Goal: Information Seeking & Learning: Learn about a topic

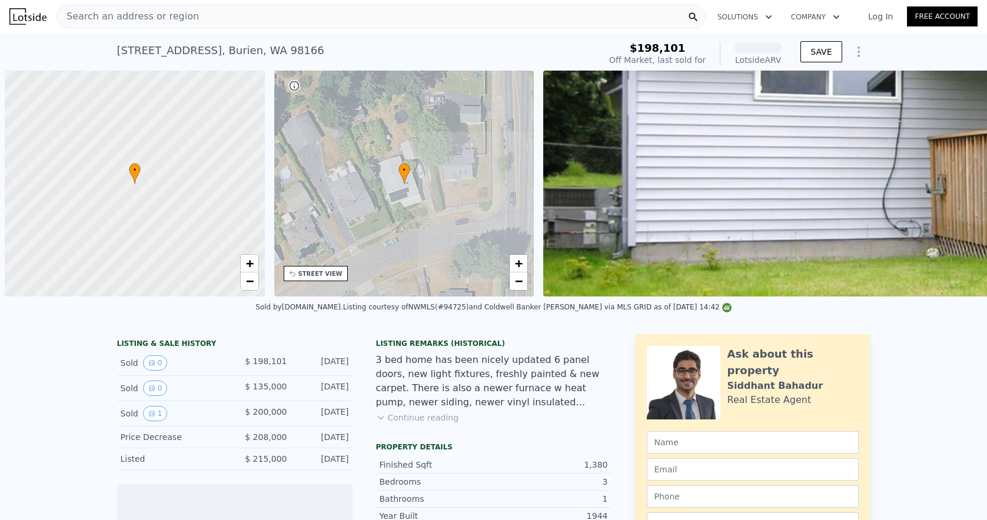
scroll to position [0, 5]
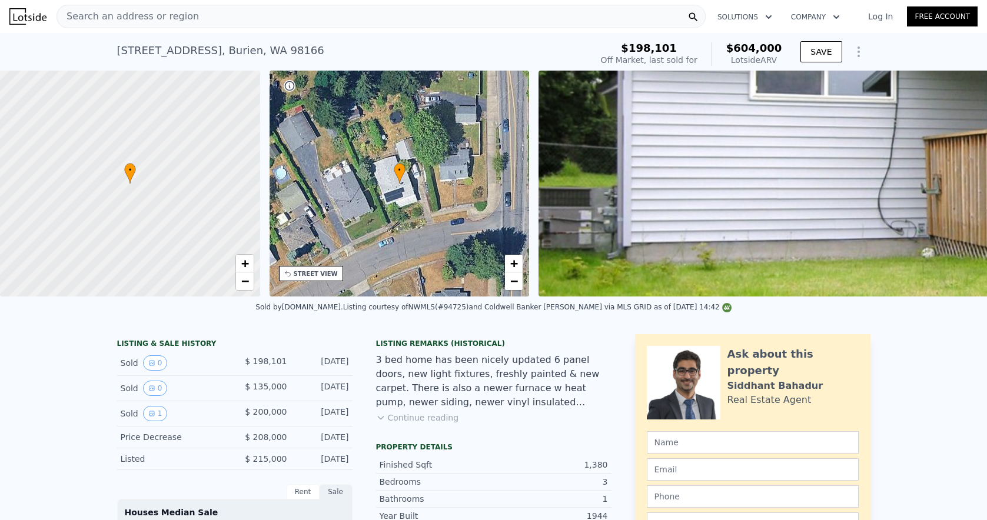
click at [193, 18] on div "Search an address or region" at bounding box center [380, 17] width 649 height 24
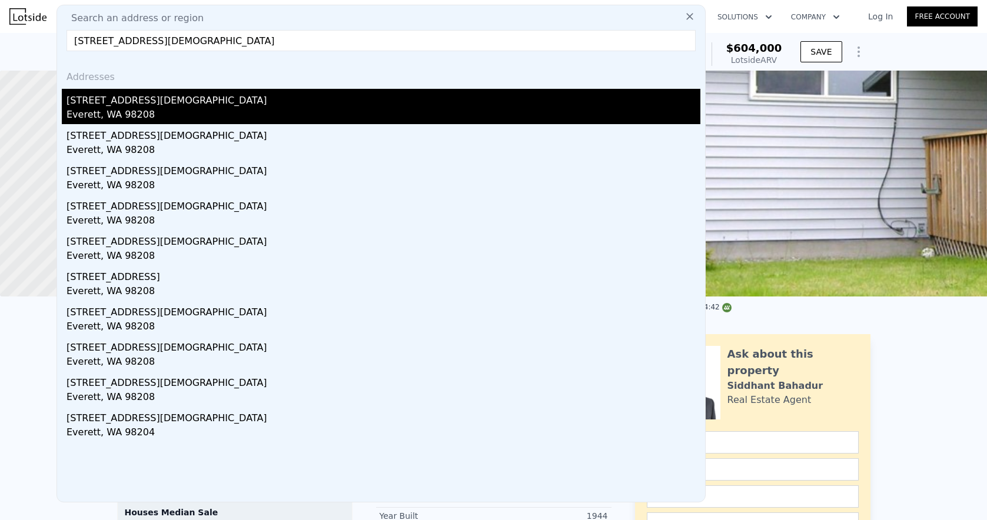
type input "[STREET_ADDRESS][DEMOGRAPHIC_DATA]"
click at [154, 99] on div "[STREET_ADDRESS][DEMOGRAPHIC_DATA]" at bounding box center [383, 98] width 634 height 19
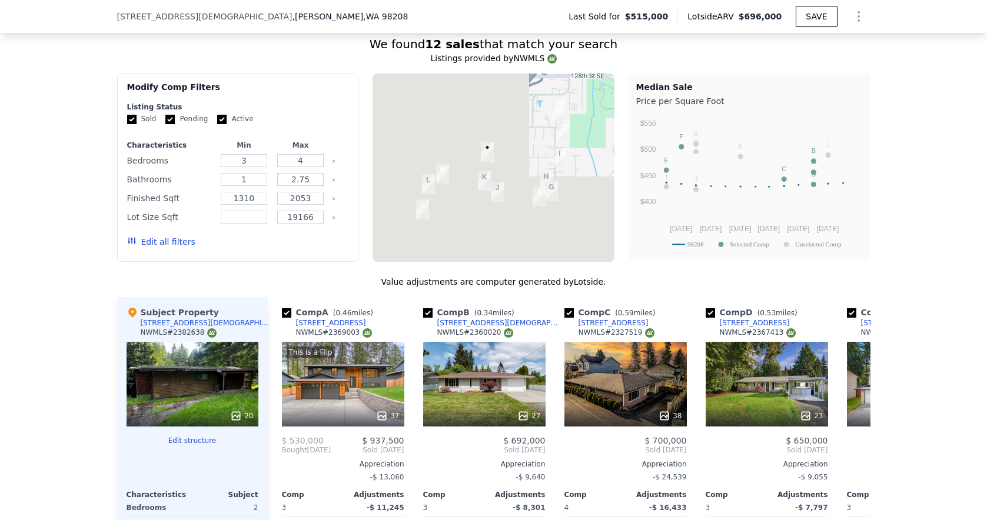
scroll to position [1208, 0]
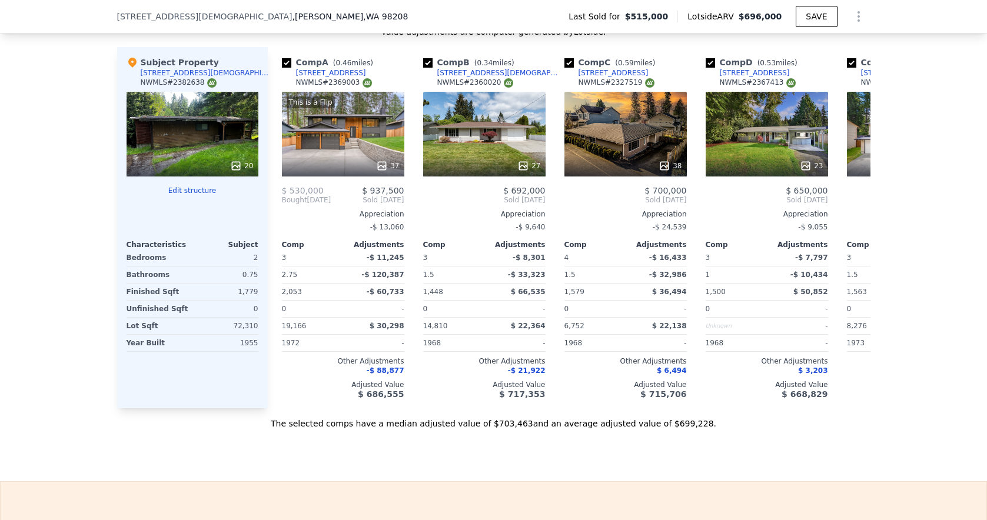
click at [157, 146] on div "20" at bounding box center [192, 134] width 132 height 85
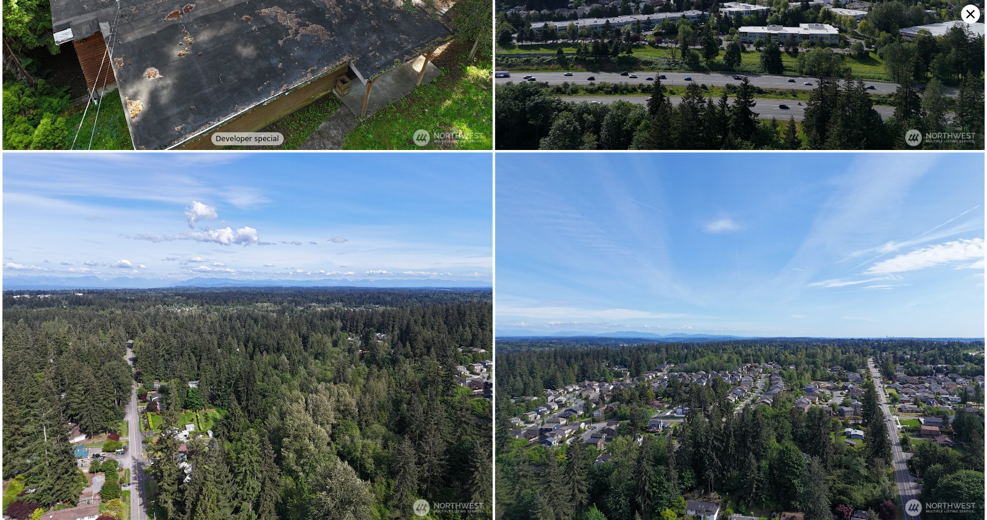
scroll to position [3175, 0]
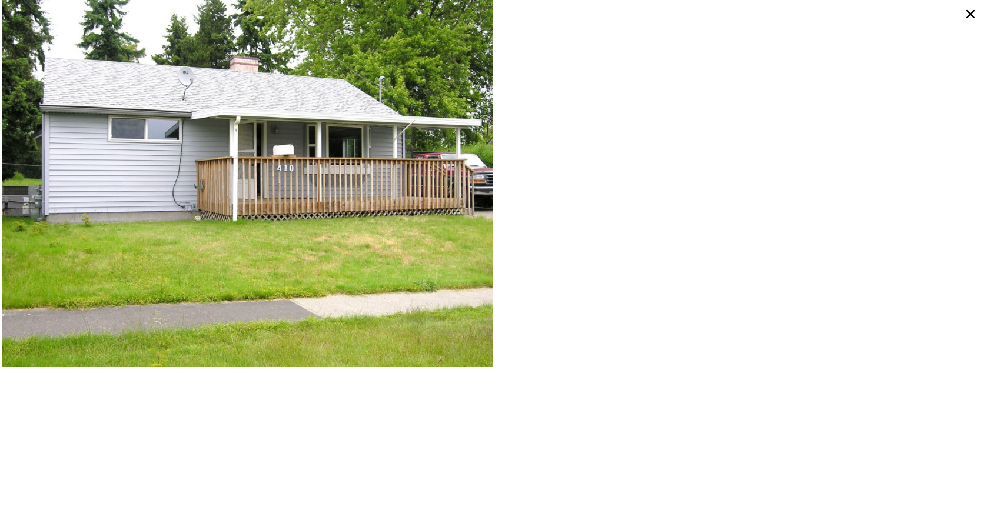
type input "$ 604,000"
type input "2"
type input "5"
type input "1.75"
type input "1040"
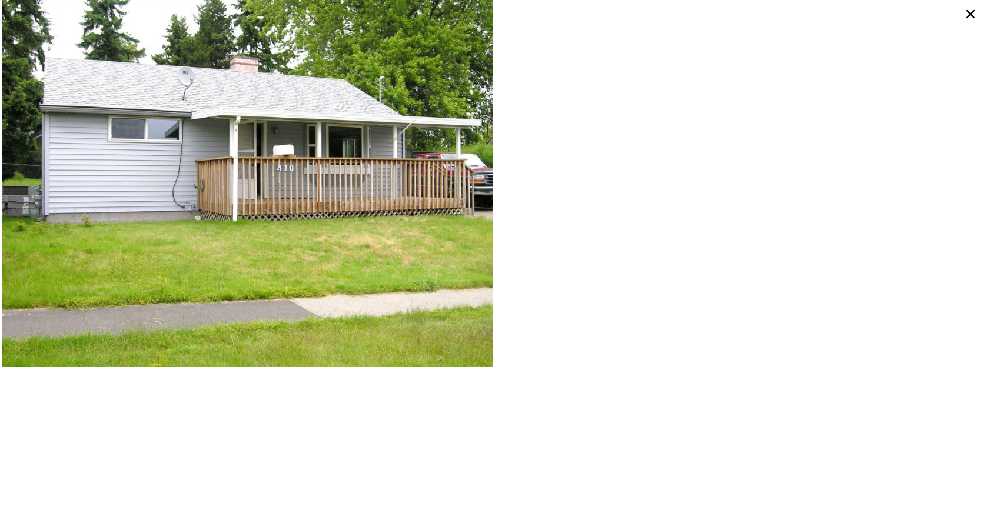
type input "1860"
type input "7410"
type input "13700"
type input "$ 343,492"
click at [971, 6] on icon at bounding box center [970, 14] width 19 height 19
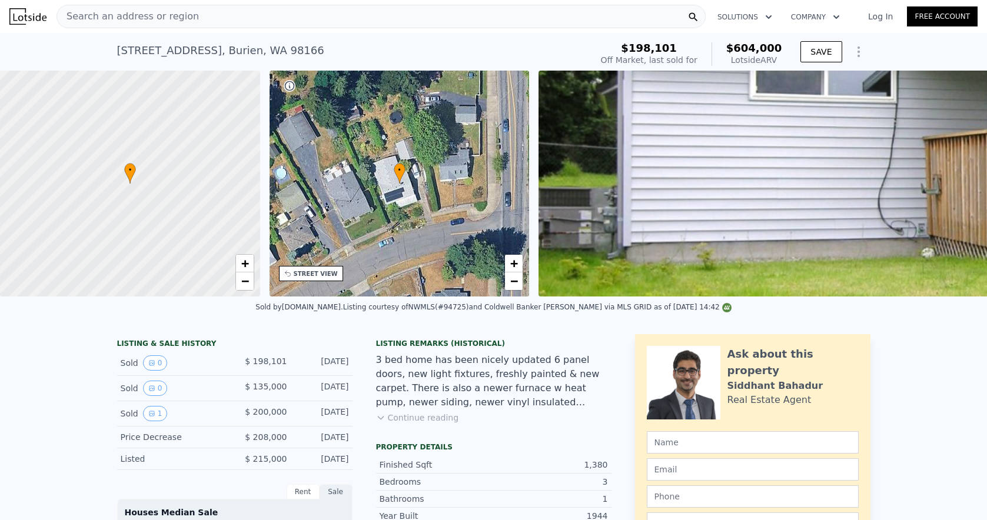
click at [418, 424] on div "Listing Remarks (Historical) 3 bed home has been nicely updated 6 panel doors, …" at bounding box center [493, 388] width 235 height 99
click at [418, 421] on button "Continue reading" at bounding box center [417, 418] width 83 height 12
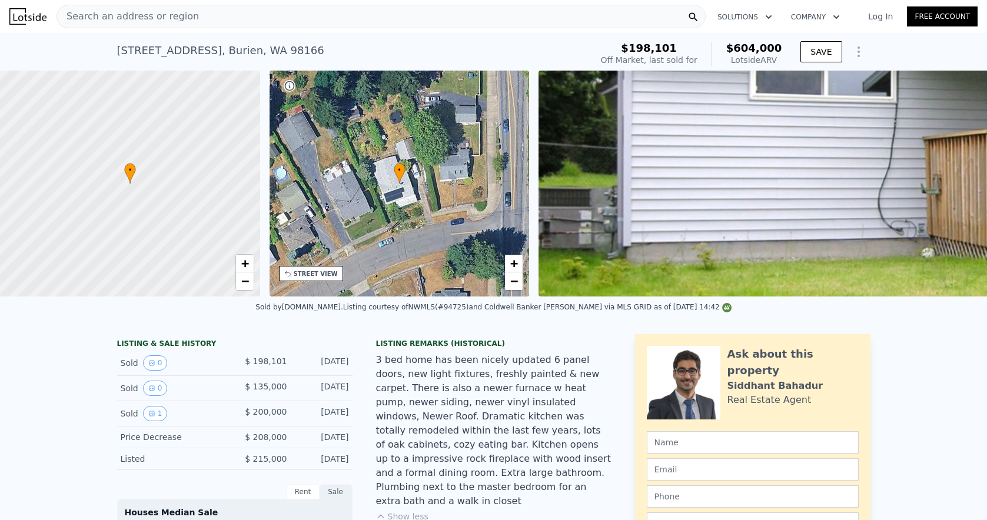
type input "$ 696,000"
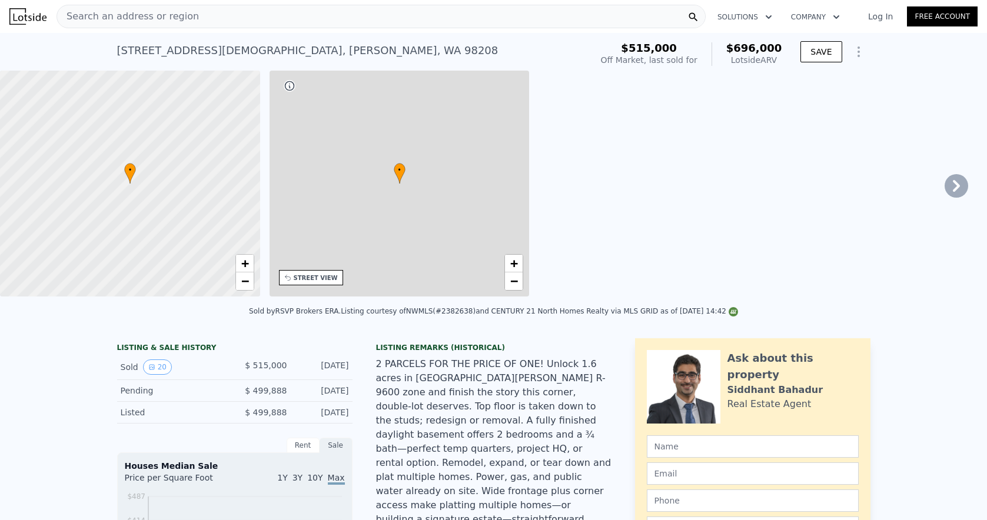
type input "3"
type input "4"
type input "2.75"
type input "1310"
type input "2053"
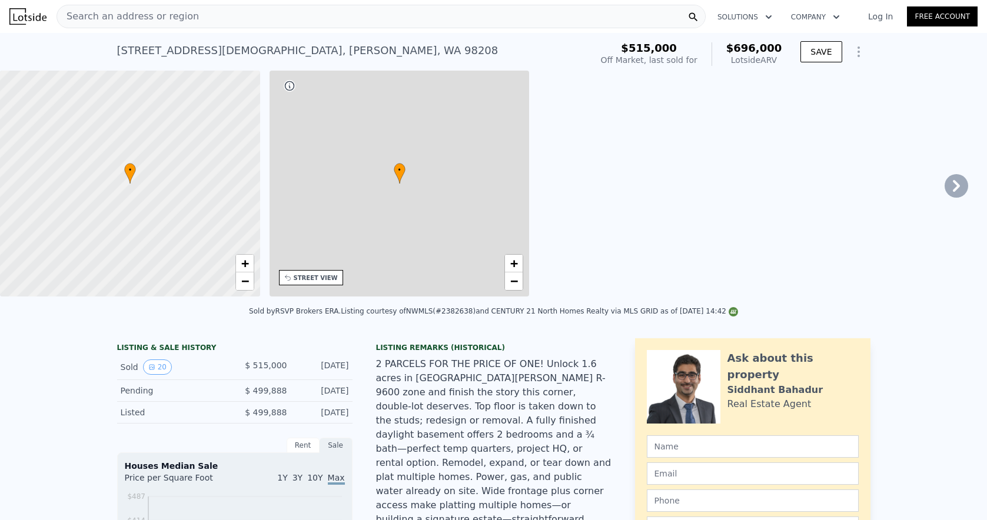
type input "19166"
type input "$ 91,331"
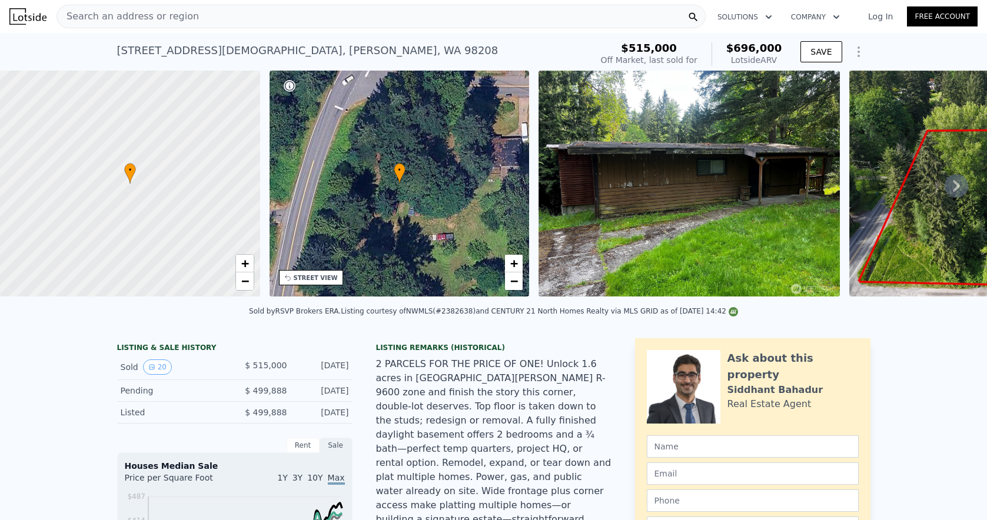
click at [330, 21] on div "Search an address or region" at bounding box center [380, 17] width 649 height 24
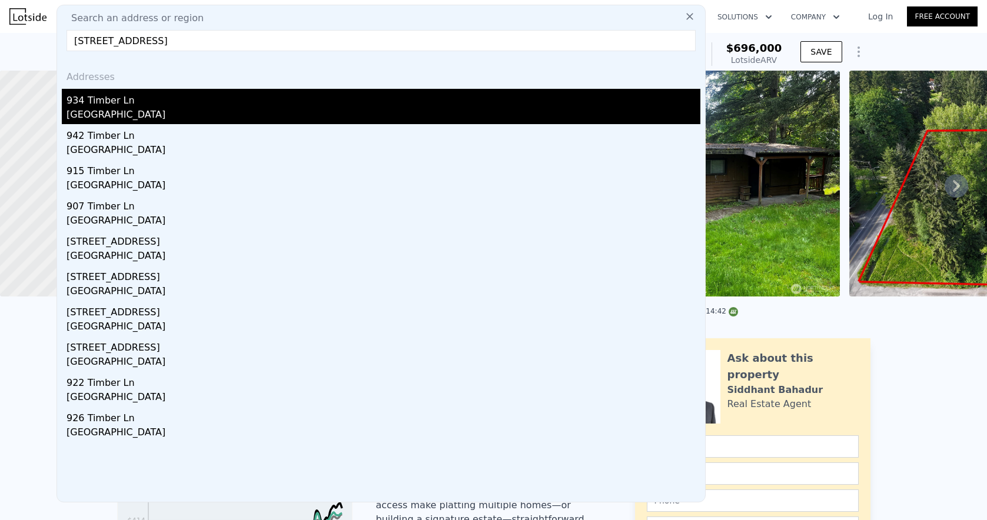
type input "[STREET_ADDRESS]"
click at [172, 108] on div "[GEOGRAPHIC_DATA]" at bounding box center [383, 116] width 634 height 16
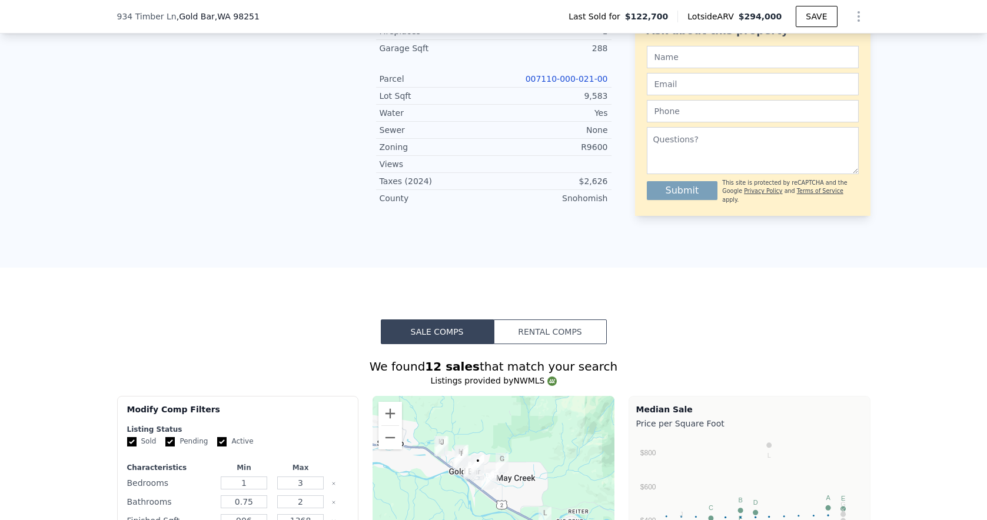
scroll to position [665, 0]
click at [549, 74] on link "007110-000-021-00" at bounding box center [566, 78] width 82 height 9
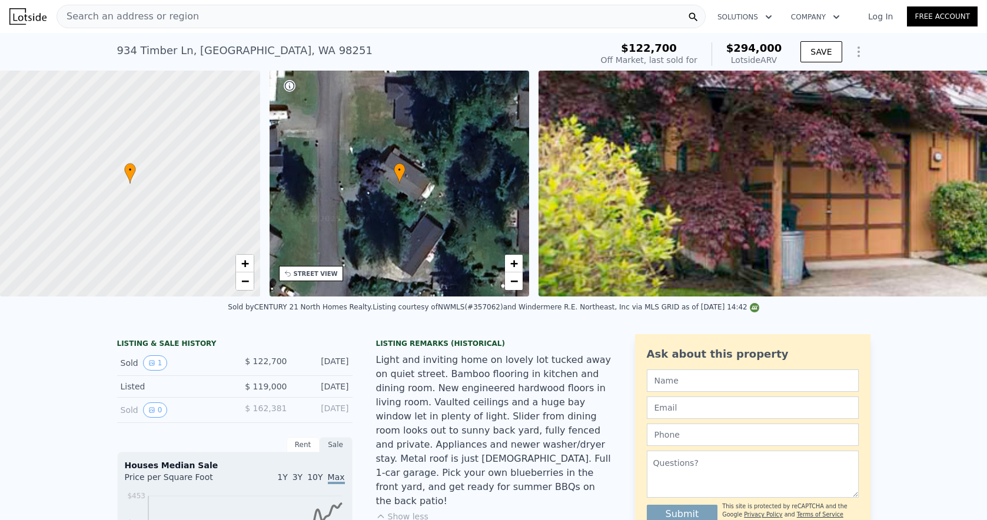
scroll to position [0, 0]
click at [192, 29] on div "Search an address or region Solutions Company Open main menu Log In Free Account" at bounding box center [493, 16] width 968 height 28
click at [192, 22] on div "Search an address or region" at bounding box center [380, 17] width 649 height 24
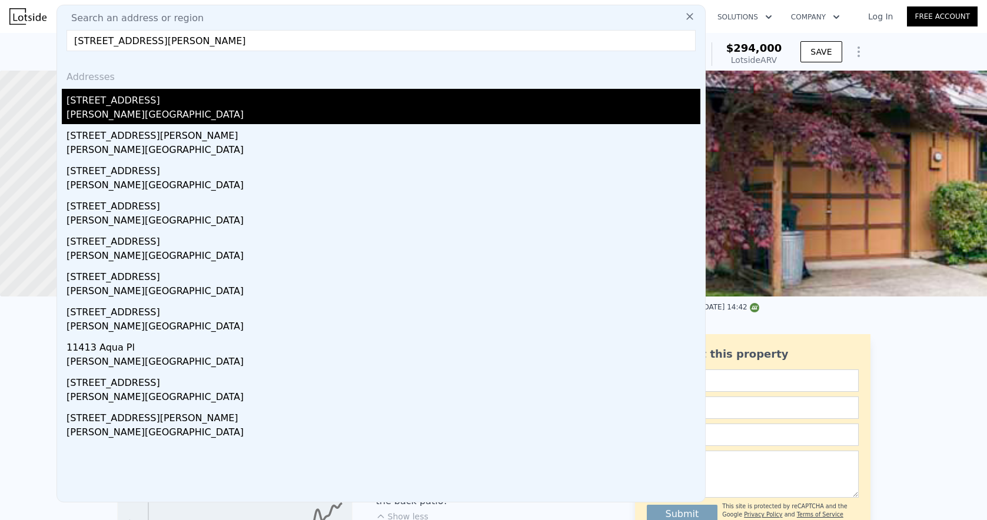
type input "[STREET_ADDRESS][PERSON_NAME]"
click at [189, 116] on div "[PERSON_NAME][GEOGRAPHIC_DATA]" at bounding box center [383, 116] width 634 height 16
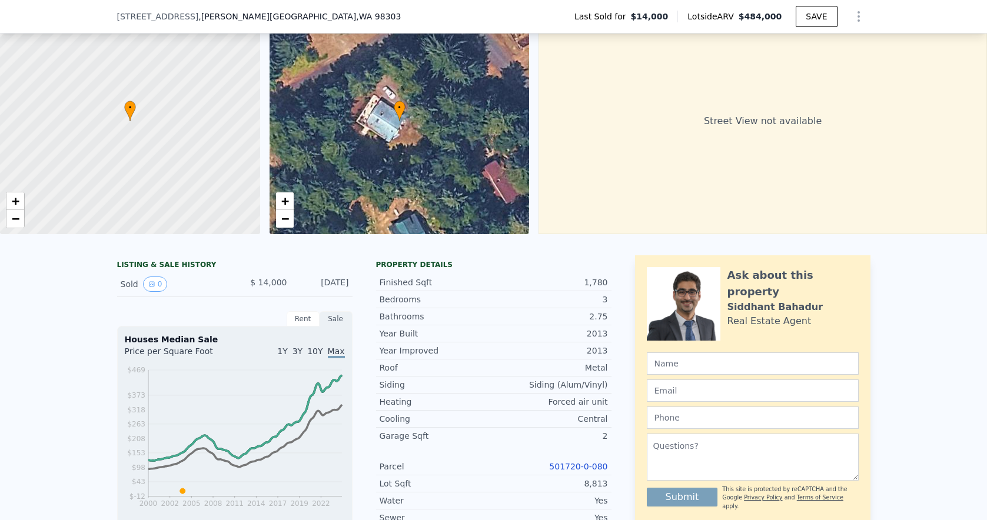
scroll to position [109, 0]
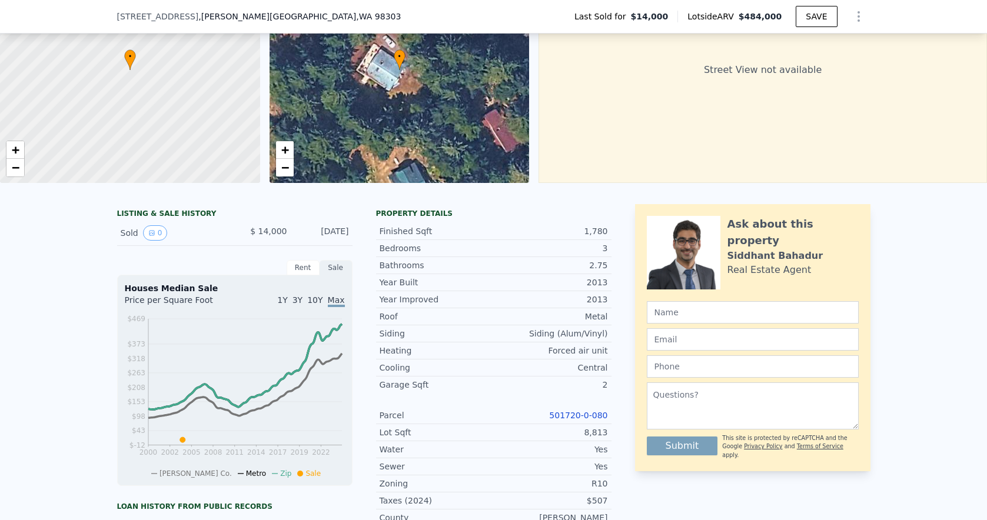
click at [555, 411] on link "501720-0-080" at bounding box center [578, 415] width 58 height 9
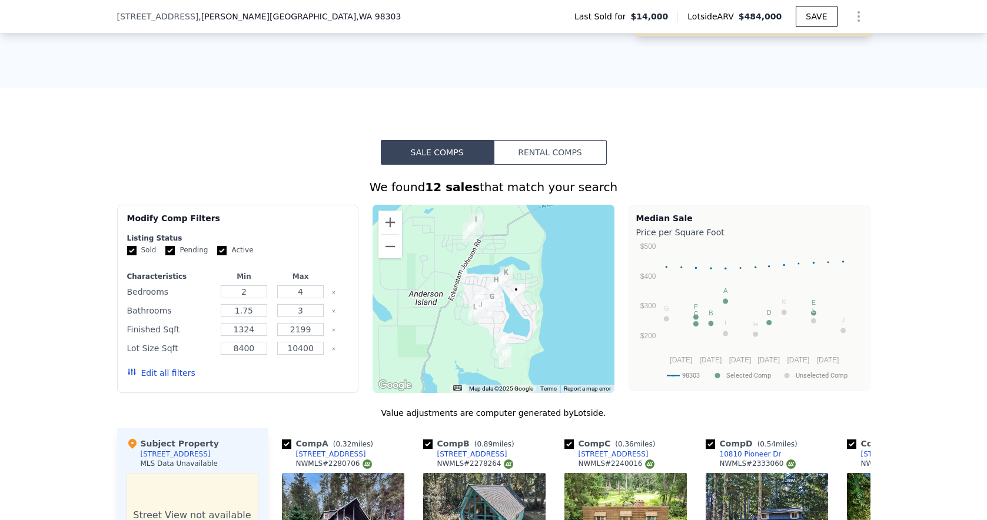
scroll to position [751, 0]
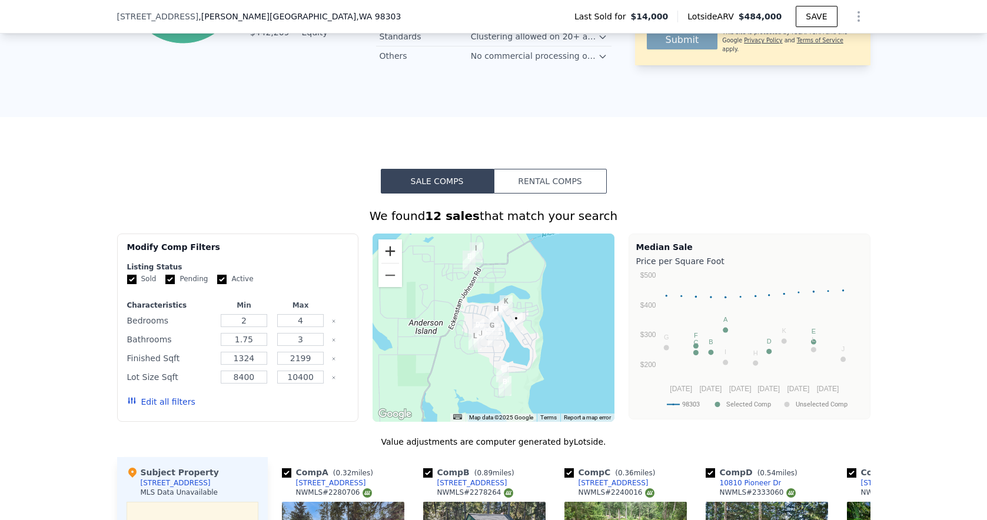
click at [382, 255] on button "Zoom in" at bounding box center [390, 251] width 24 height 24
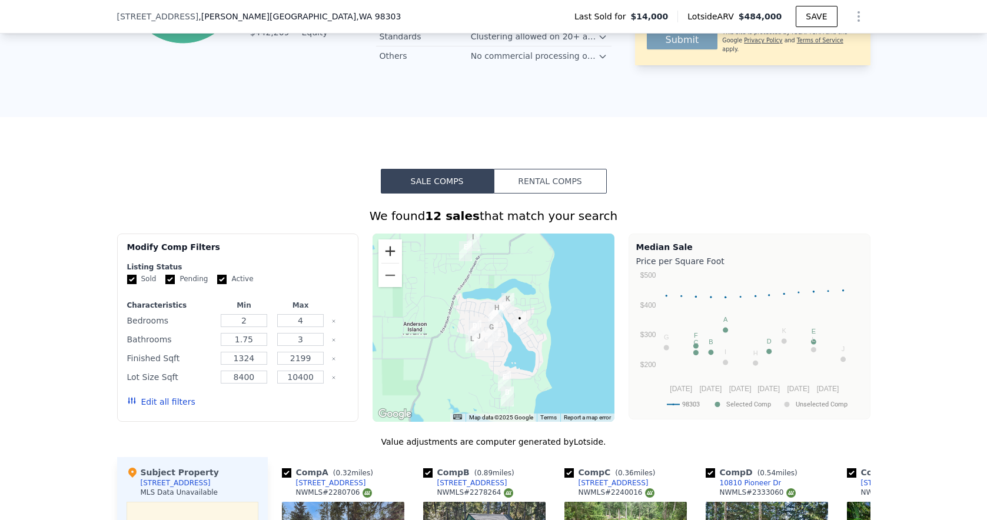
click at [382, 255] on button "Zoom in" at bounding box center [390, 251] width 24 height 24
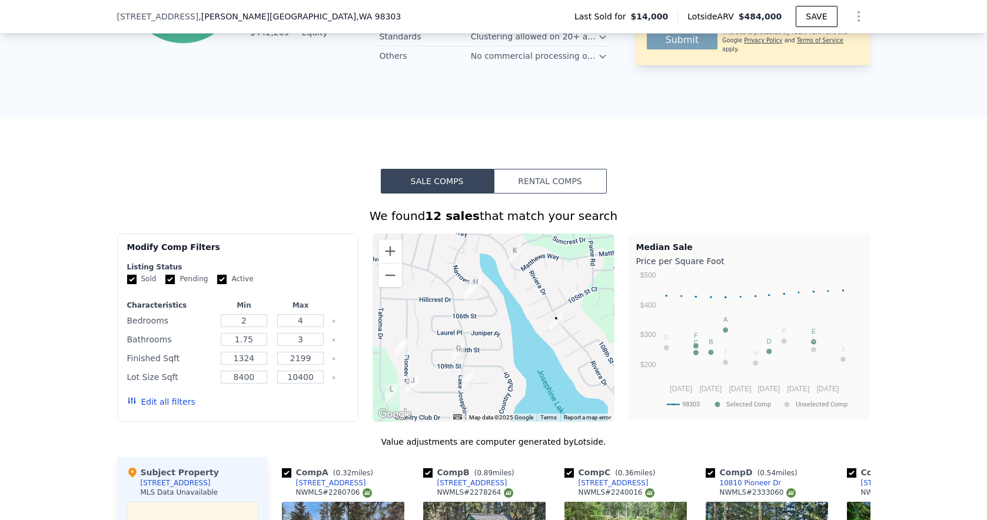
drag, startPoint x: 513, startPoint y: 316, endPoint x: 480, endPoint y: 304, distance: 35.2
click at [481, 306] on div at bounding box center [493, 328] width 242 height 188
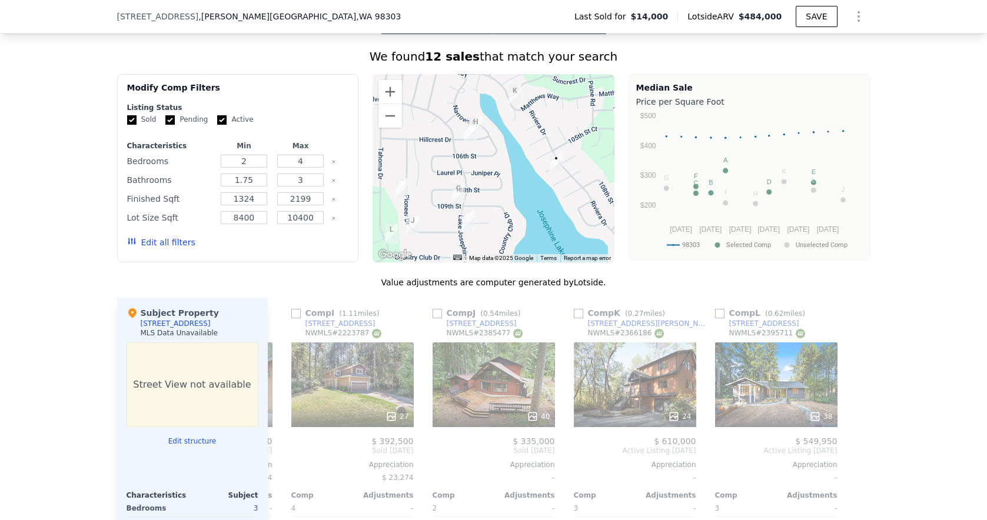
scroll to position [941, 0]
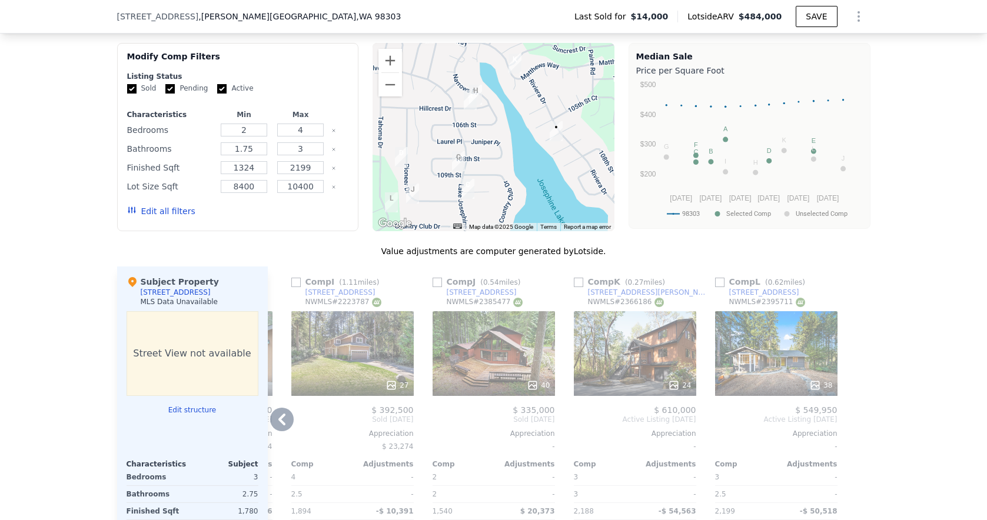
click at [621, 364] on div "24" at bounding box center [635, 353] width 122 height 85
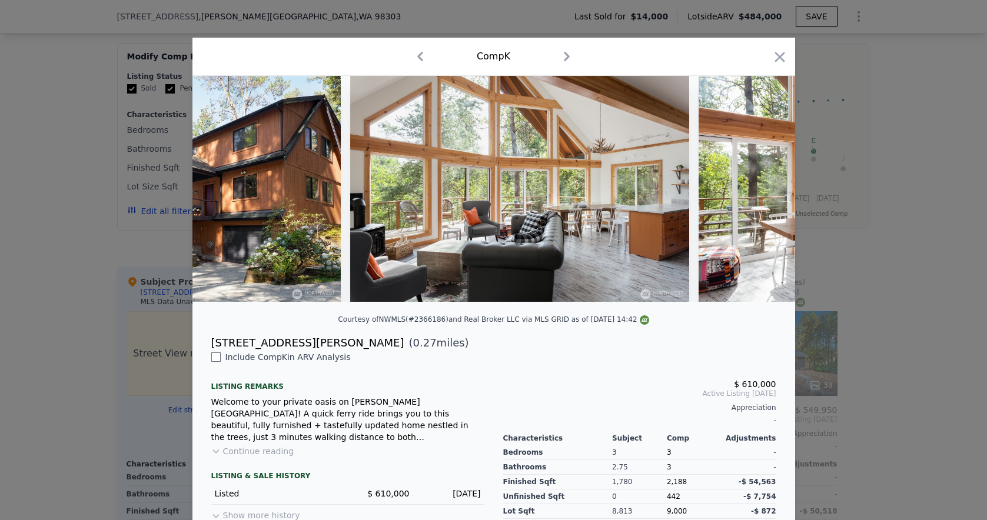
scroll to position [0, 391]
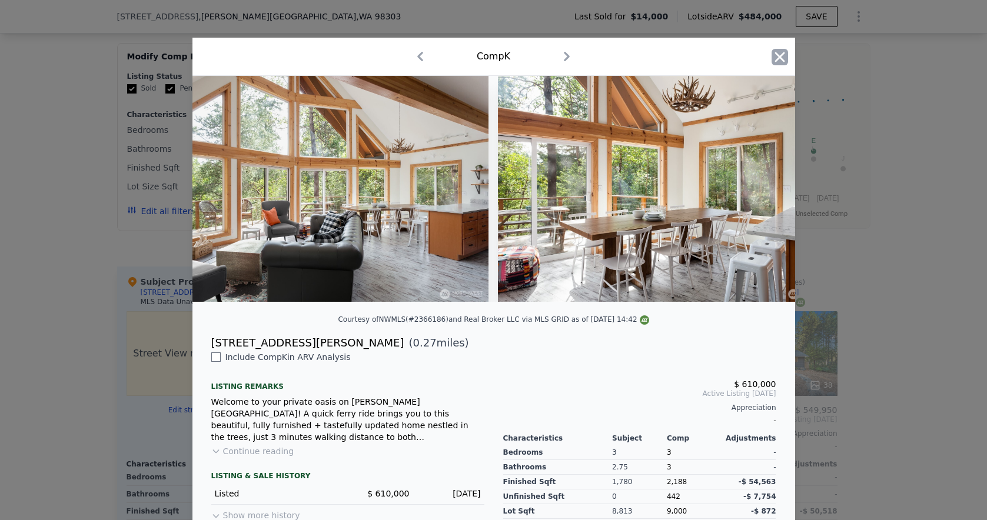
click at [774, 57] on icon "button" at bounding box center [779, 57] width 16 height 16
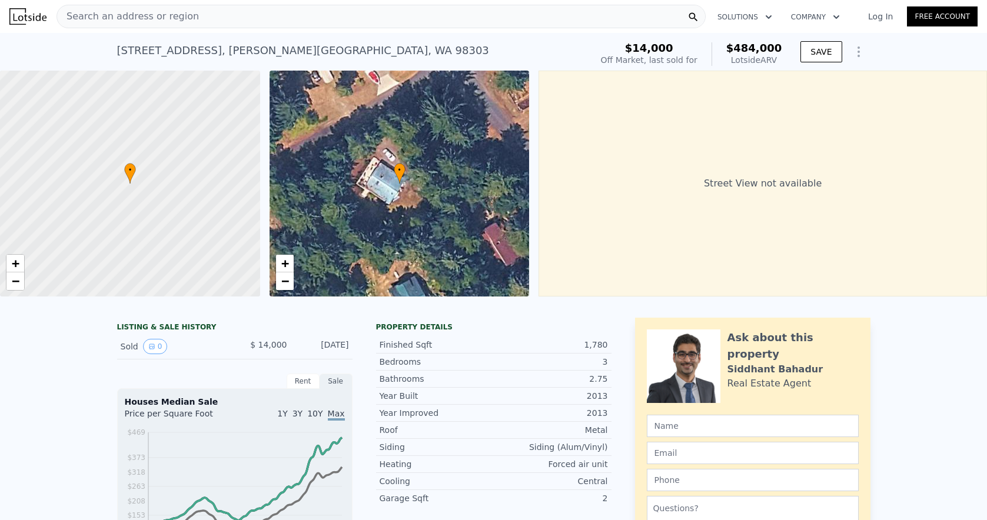
click at [141, 0] on nav "Search an address or region Solutions Company Open main menu Log In Free Account" at bounding box center [493, 16] width 987 height 33
click at [141, 13] on span "Search an address or region" at bounding box center [128, 16] width 142 height 14
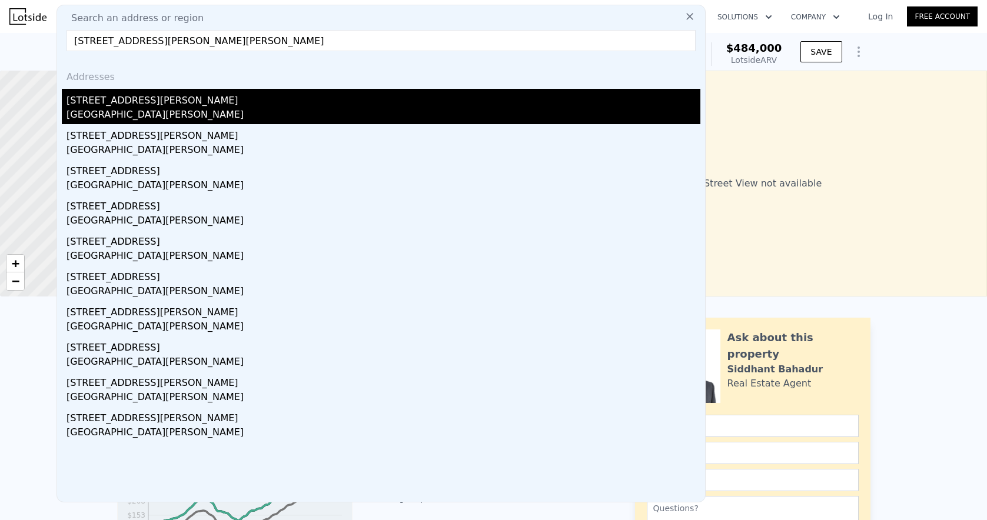
type input "[STREET_ADDRESS][PERSON_NAME][PERSON_NAME]"
click at [163, 109] on div "[GEOGRAPHIC_DATA][PERSON_NAME]" at bounding box center [383, 116] width 634 height 16
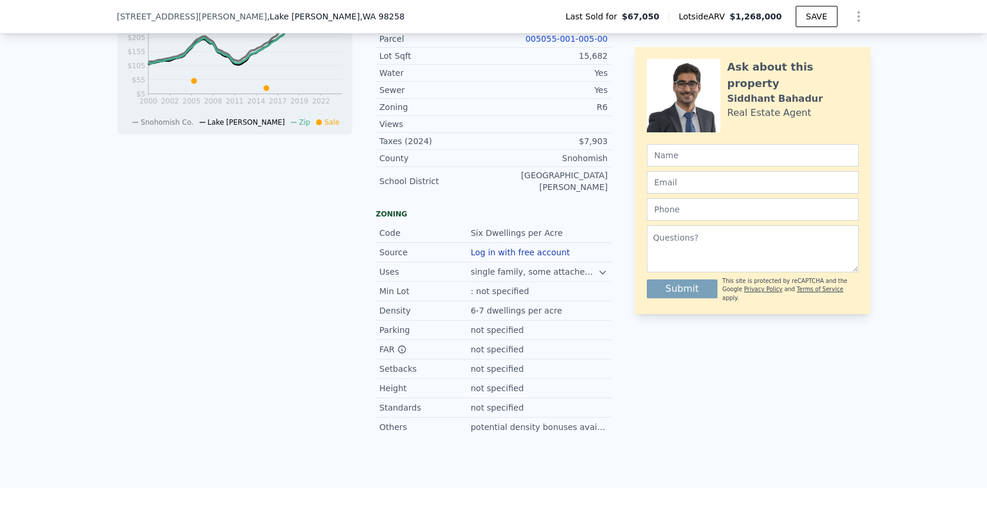
scroll to position [241, 0]
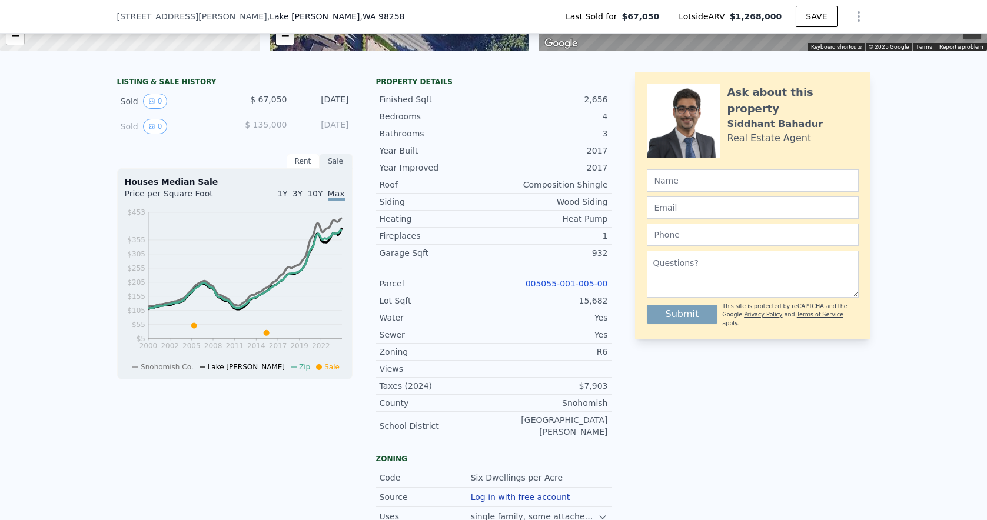
click at [546, 287] on link "005055-001-005-00" at bounding box center [566, 283] width 82 height 9
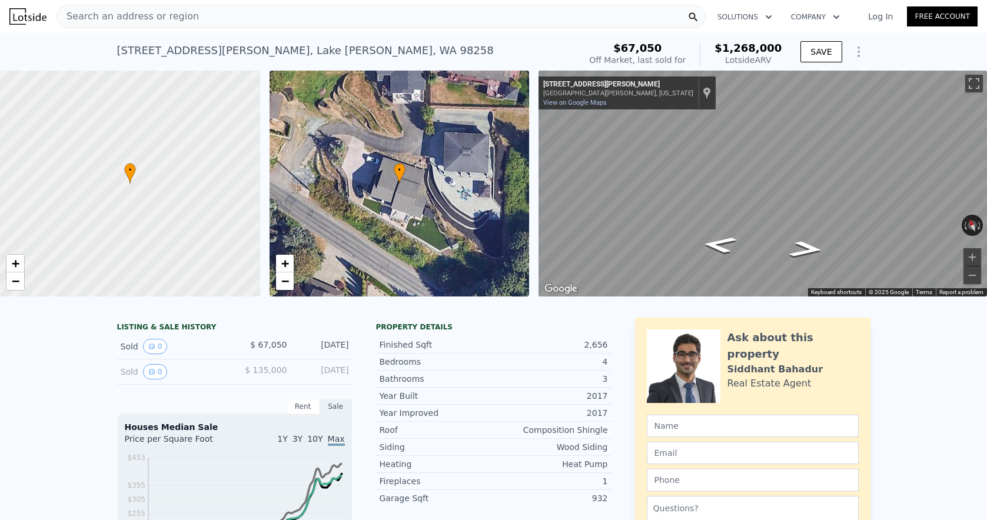
scroll to position [0, 0]
click at [395, 167] on span "•" at bounding box center [400, 170] width 12 height 11
click at [986, 131] on html "Search an address or region Solutions Company Open main menu Log In Free Accoun…" at bounding box center [493, 260] width 987 height 520
click at [190, 20] on div "Search an address or region" at bounding box center [380, 17] width 649 height 24
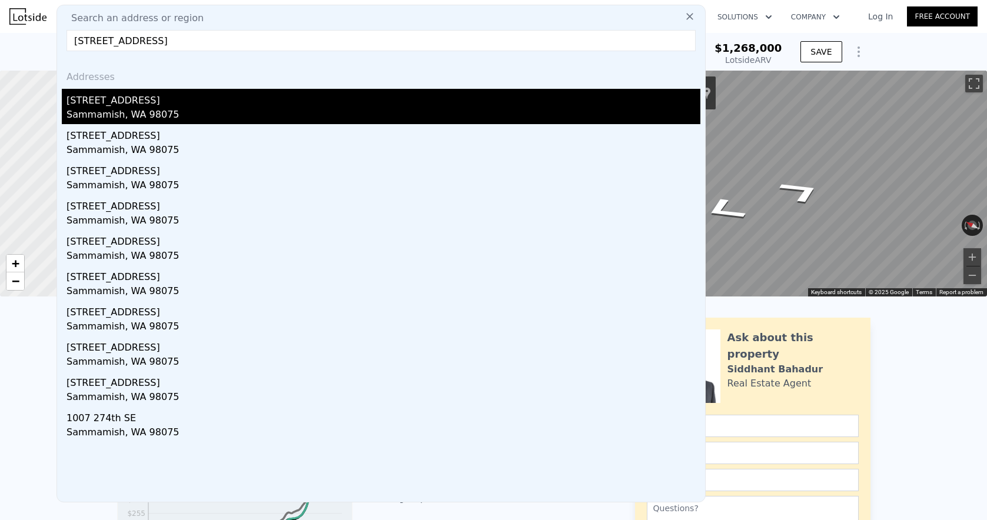
type input "[STREET_ADDRESS]"
click at [188, 108] on div "Sammamish, WA 98075" at bounding box center [383, 116] width 634 height 16
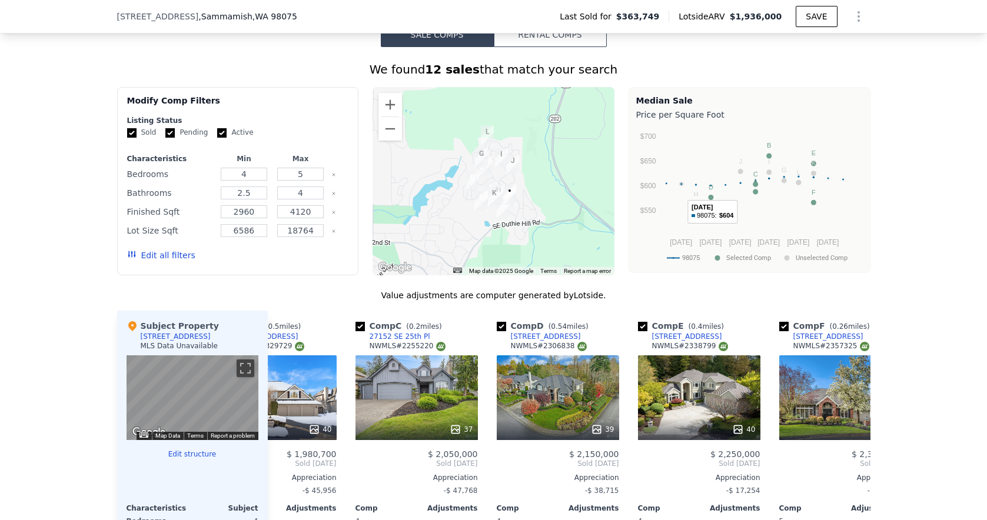
scroll to position [884, 0]
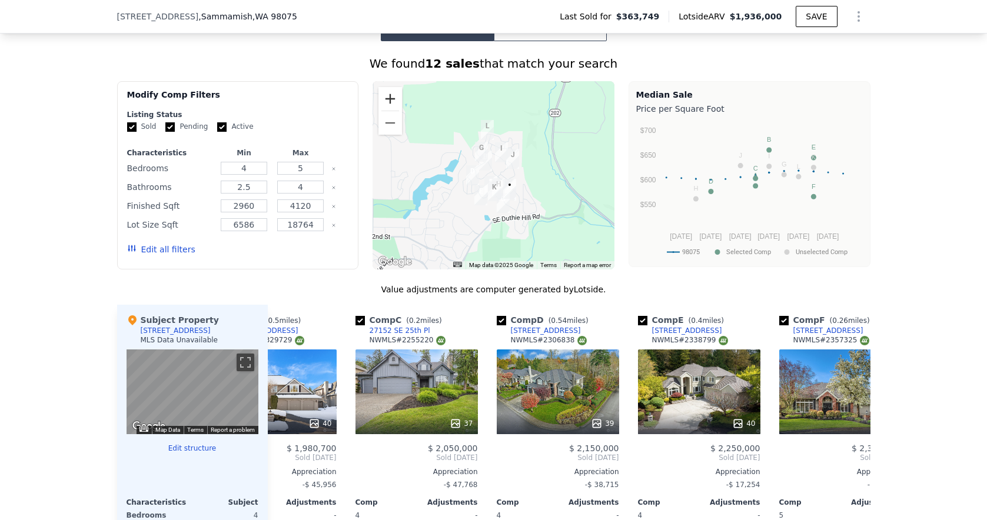
click at [383, 101] on button "Zoom in" at bounding box center [390, 99] width 24 height 24
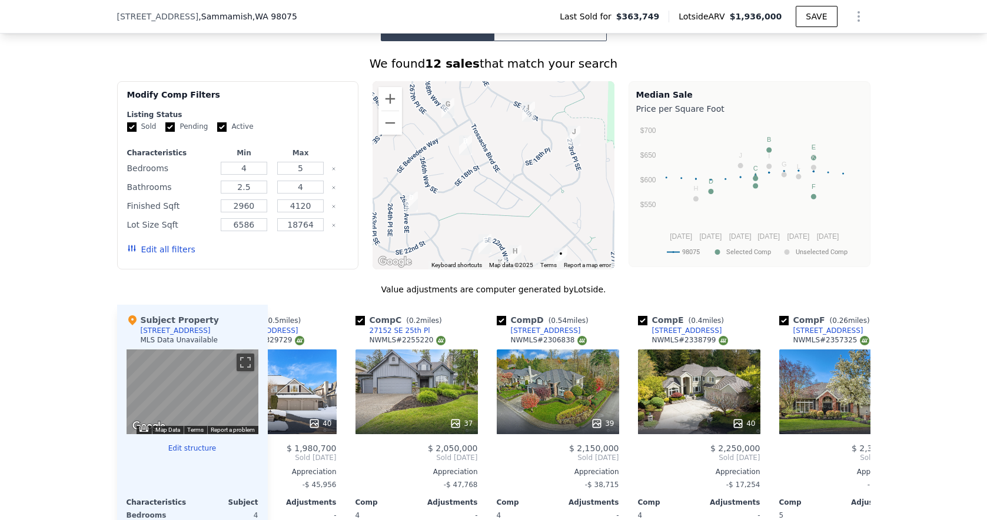
drag, startPoint x: 517, startPoint y: 188, endPoint x: 439, endPoint y: 128, distance: 98.5
click at [439, 128] on div at bounding box center [493, 175] width 242 height 188
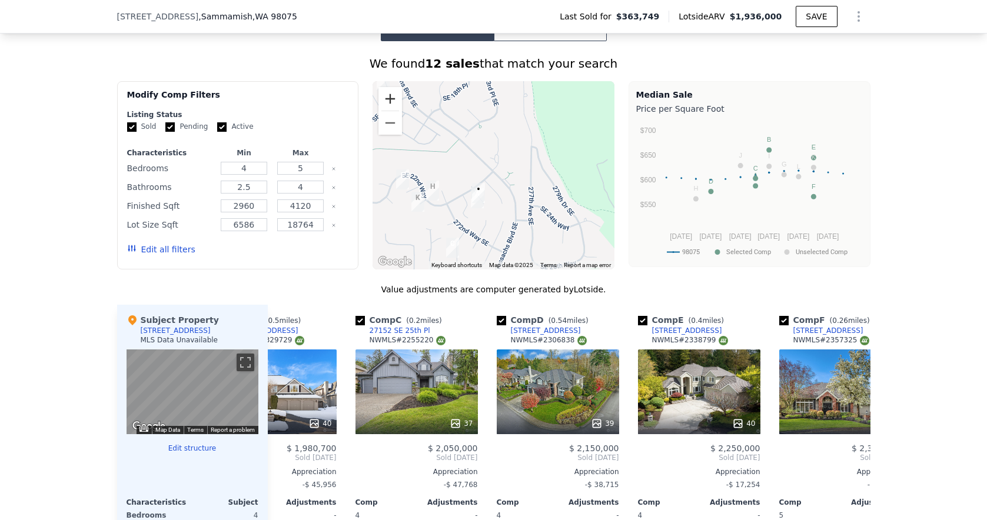
click at [384, 101] on button "Zoom in" at bounding box center [390, 99] width 24 height 24
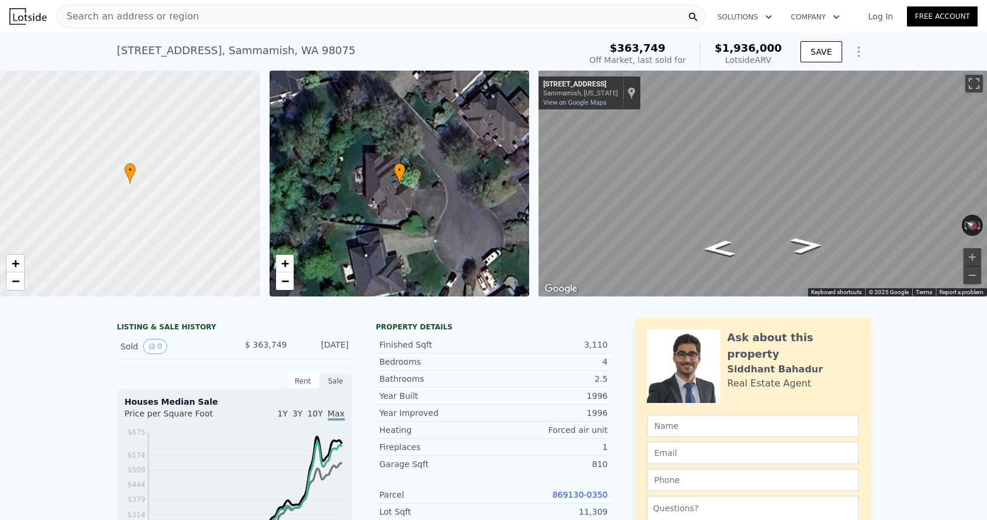
scroll to position [-4, 0]
click at [188, 24] on div "Search an address or region" at bounding box center [380, 17] width 649 height 24
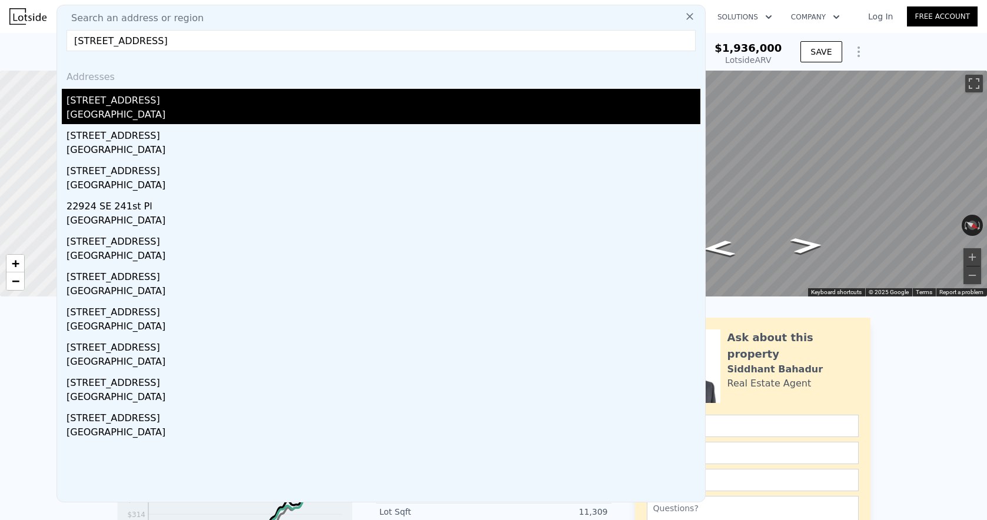
type input "[STREET_ADDRESS]"
click at [197, 102] on div "[STREET_ADDRESS]" at bounding box center [383, 98] width 634 height 19
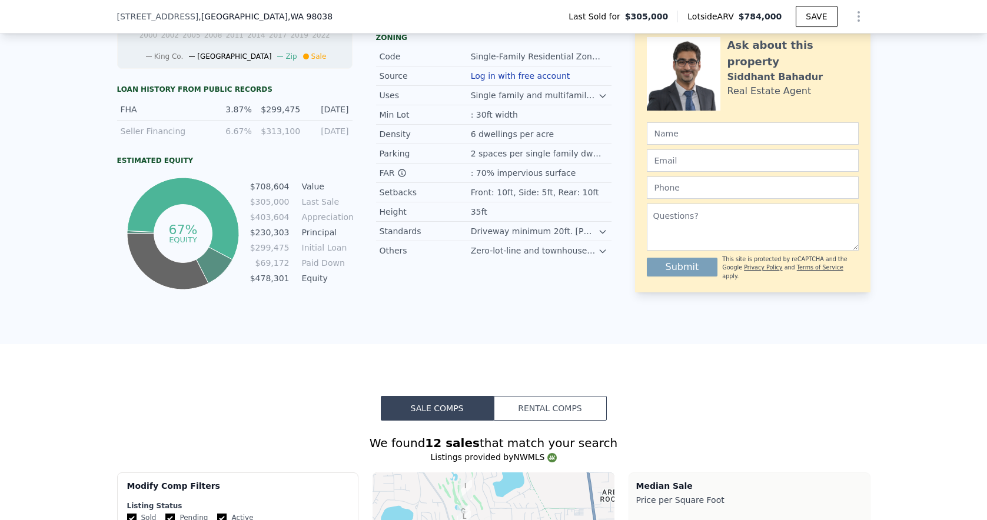
scroll to position [287, 0]
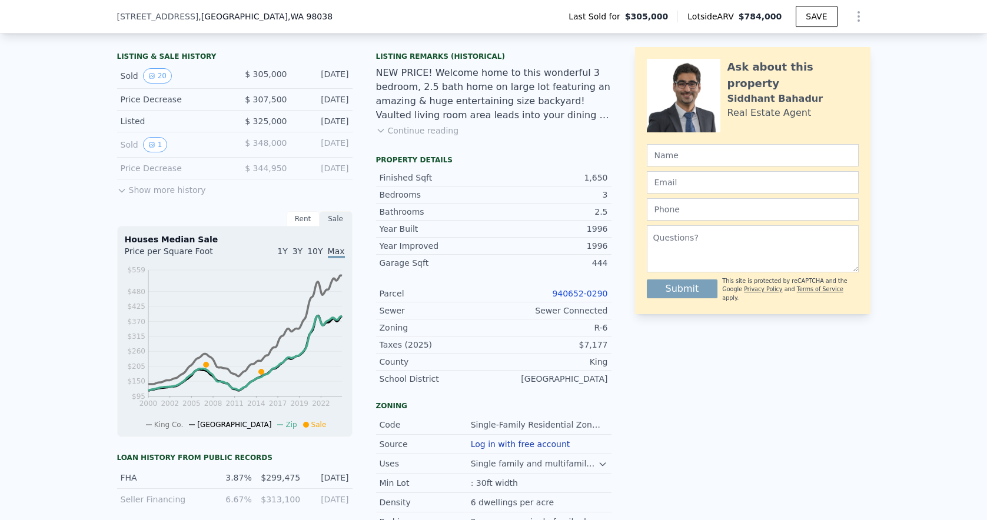
click at [565, 291] on link "940652-0290" at bounding box center [579, 293] width 55 height 9
